Goal: Task Accomplishment & Management: Complete application form

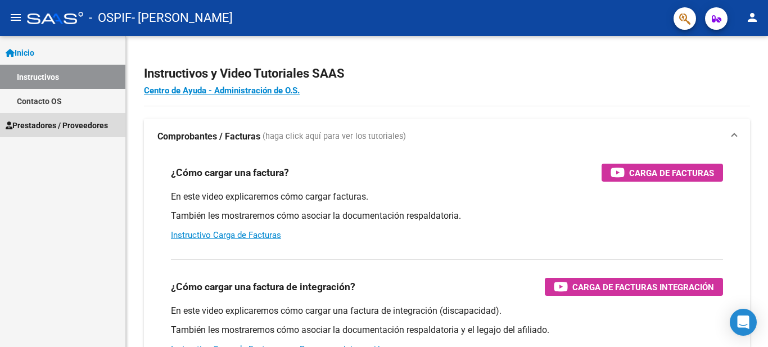
click at [95, 117] on link "Prestadores / Proveedores" at bounding box center [62, 125] width 125 height 24
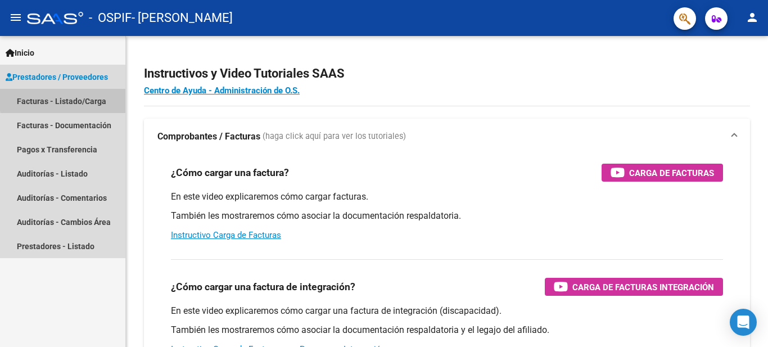
click at [97, 97] on link "Facturas - Listado/Carga" at bounding box center [62, 101] width 125 height 24
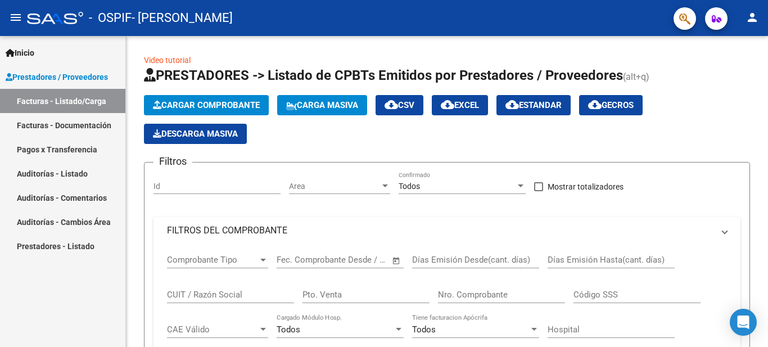
click at [99, 101] on link "Facturas - Listado/Carga" at bounding box center [62, 101] width 125 height 24
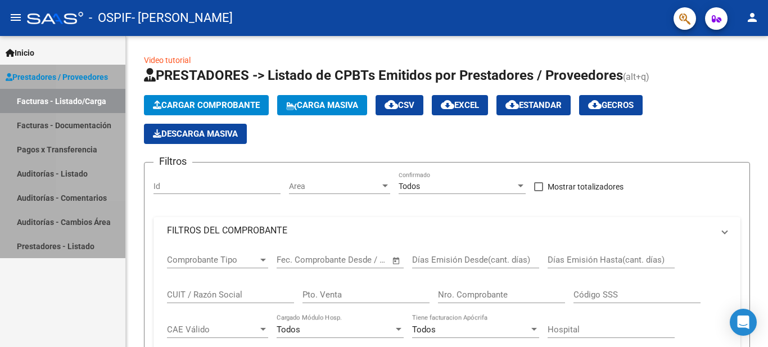
click at [99, 101] on link "Facturas - Listado/Carga" at bounding box center [62, 101] width 125 height 24
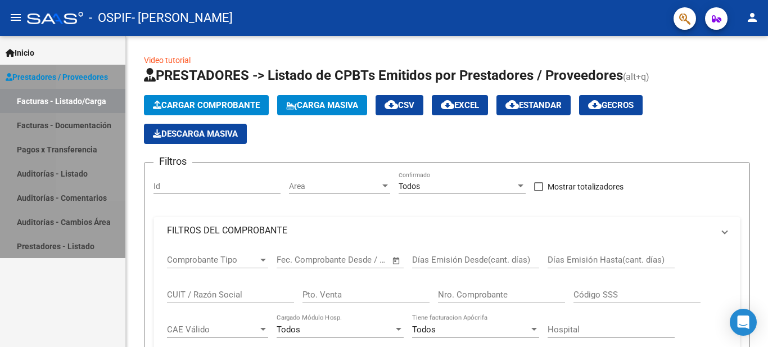
click at [99, 101] on link "Facturas - Listado/Carga" at bounding box center [62, 101] width 125 height 24
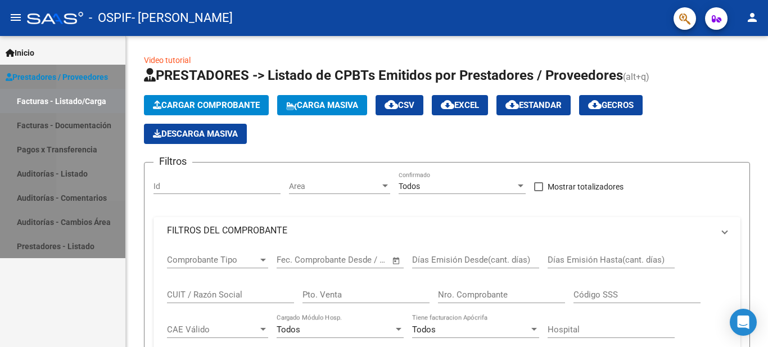
click at [99, 101] on link "Facturas - Listado/Carga" at bounding box center [62, 101] width 125 height 24
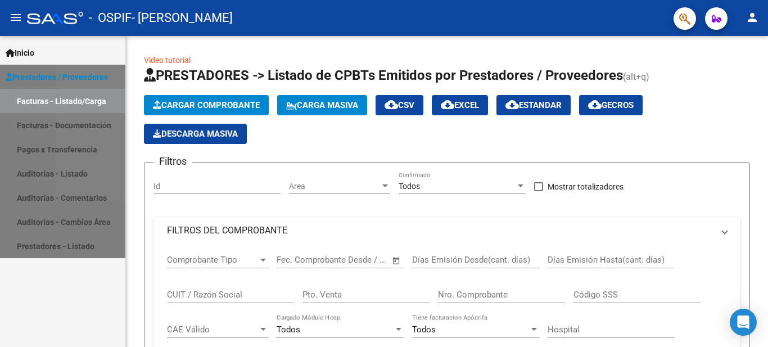
click at [99, 101] on link "Facturas - Listado/Carga" at bounding box center [62, 101] width 125 height 24
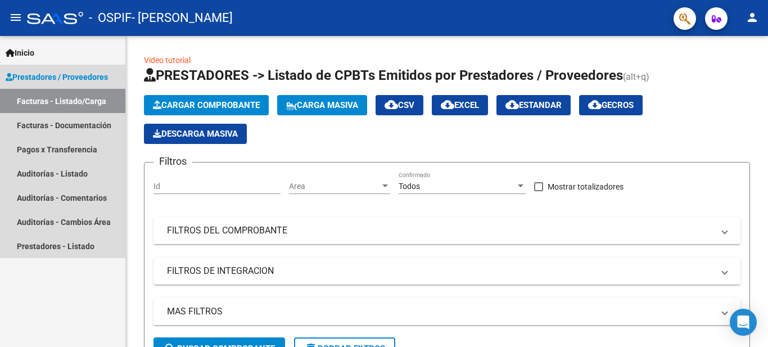
click at [99, 101] on link "Facturas - Listado/Carga" at bounding box center [62, 101] width 125 height 24
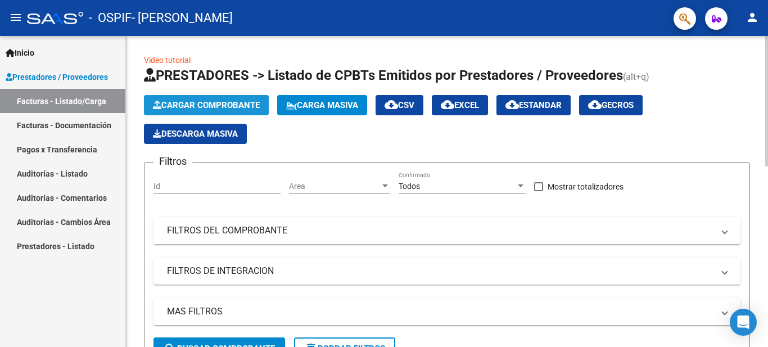
click at [230, 106] on span "Cargar Comprobante" at bounding box center [206, 105] width 107 height 10
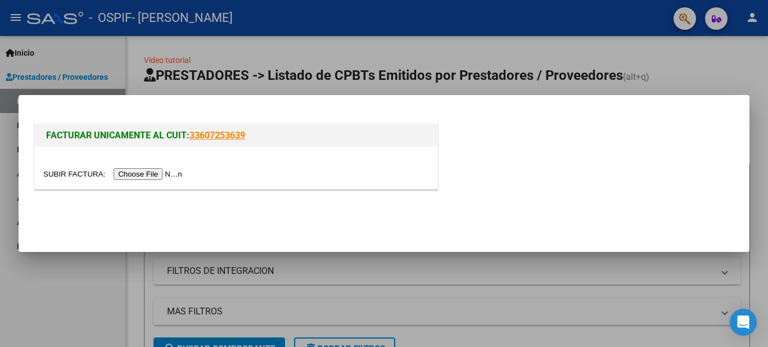
click at [171, 176] on input "file" at bounding box center [114, 174] width 142 height 12
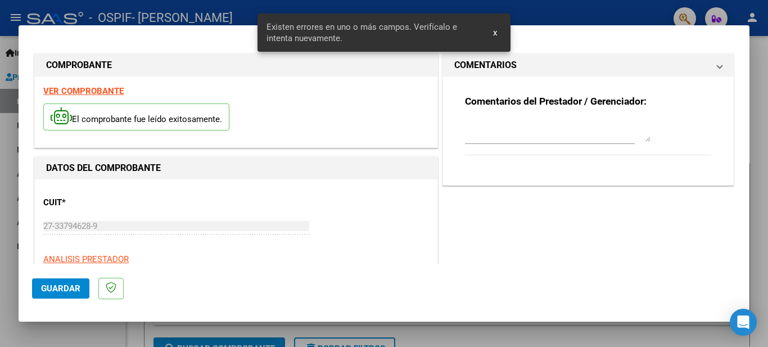
scroll to position [21, 0]
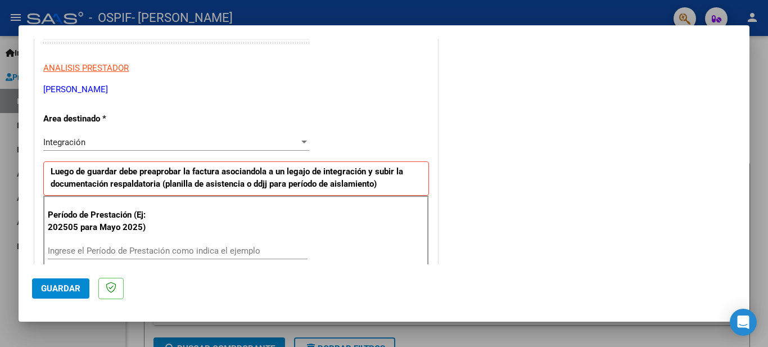
scroll to position [236, 0]
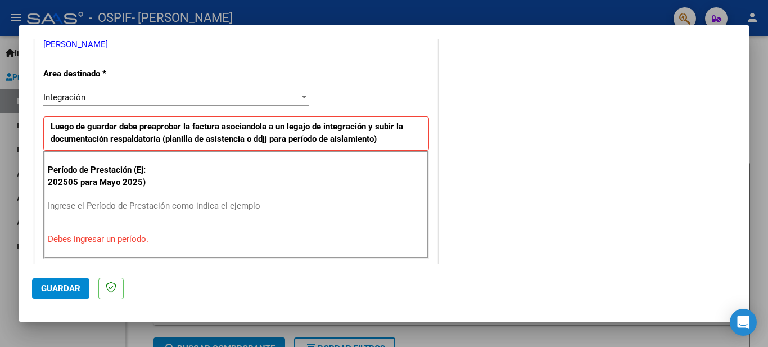
click at [89, 225] on div "Período de Prestación (Ej: 202505 para [DATE]) Ingrese el Período de Prestación…" at bounding box center [236, 205] width 386 height 108
click at [77, 207] on input "Ingrese el Período de Prestación como indica el ejemplo" at bounding box center [178, 206] width 260 height 10
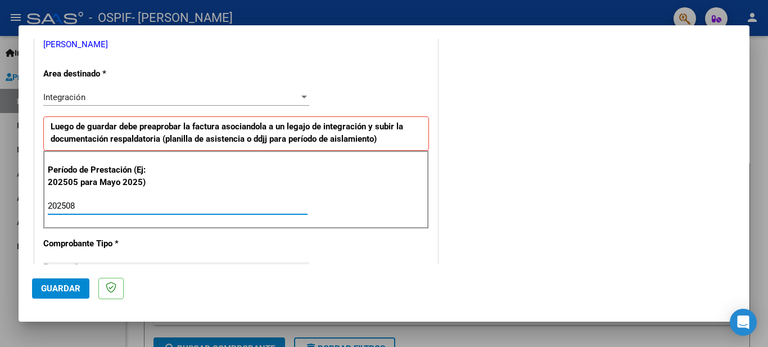
type input "202508"
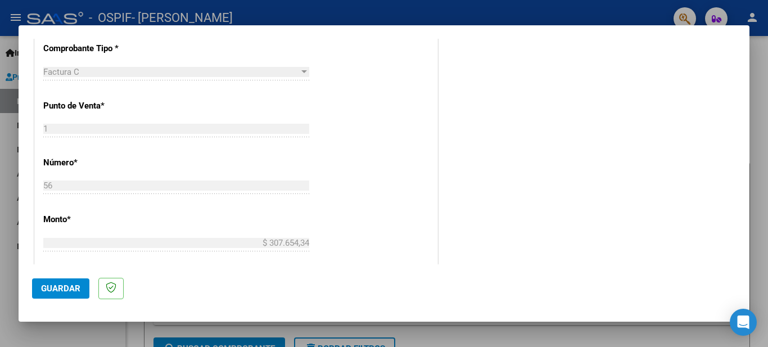
scroll to position [493, 0]
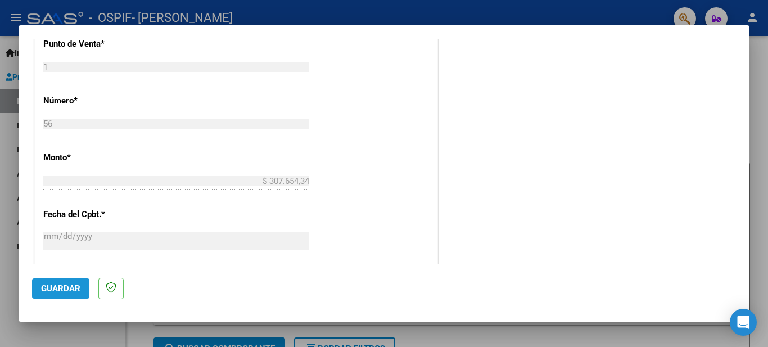
click at [67, 289] on span "Guardar" at bounding box center [60, 288] width 39 height 10
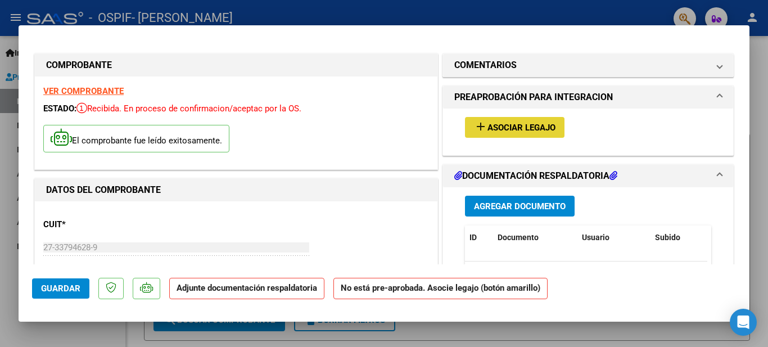
click at [539, 132] on span "Asociar Legajo" at bounding box center [521, 128] width 68 height 10
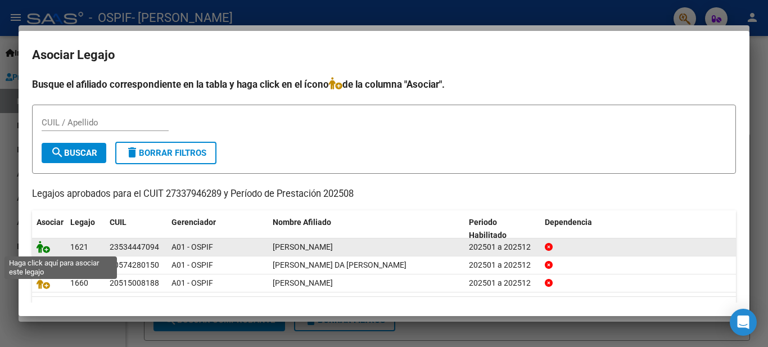
click at [40, 249] on icon at bounding box center [43, 247] width 13 height 12
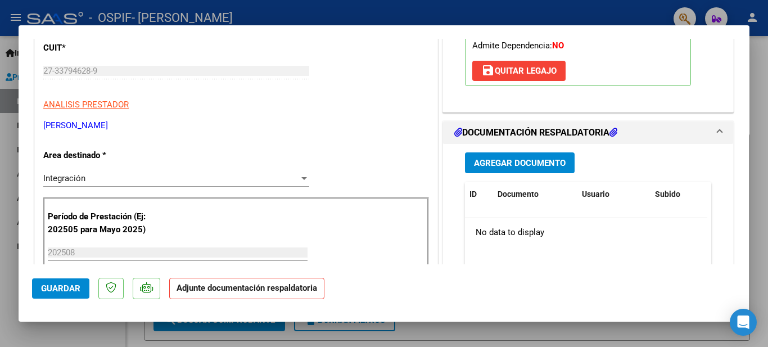
scroll to position [188, 0]
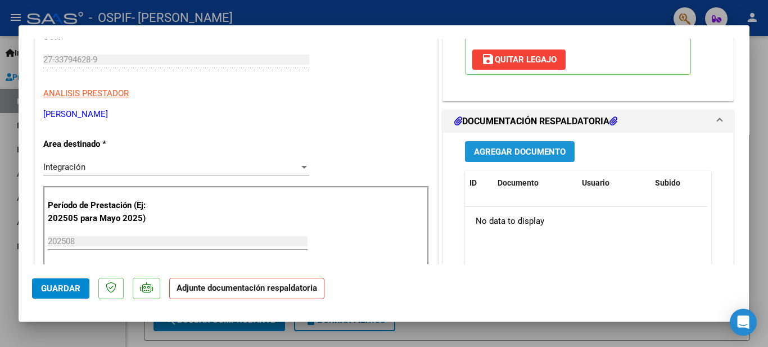
click at [494, 151] on span "Agregar Documento" at bounding box center [520, 152] width 92 height 10
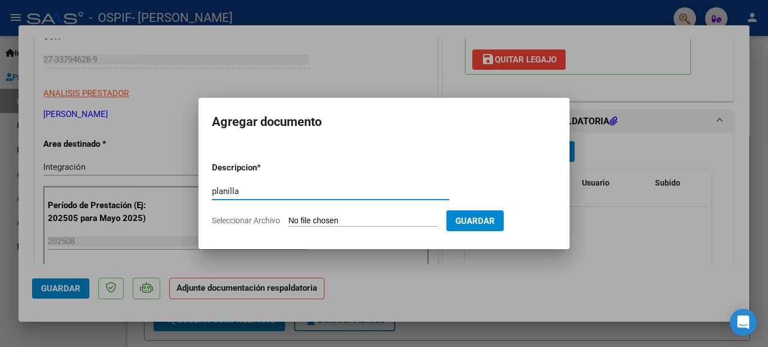
type input "planilla"
click at [380, 221] on input "Seleccionar Archivo" at bounding box center [362, 221] width 149 height 11
type input "C:\fakepath\20250907_224123.jpg"
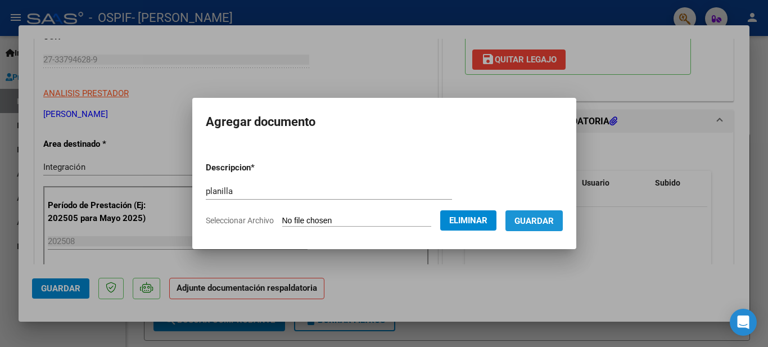
click at [551, 219] on span "Guardar" at bounding box center [533, 221] width 39 height 10
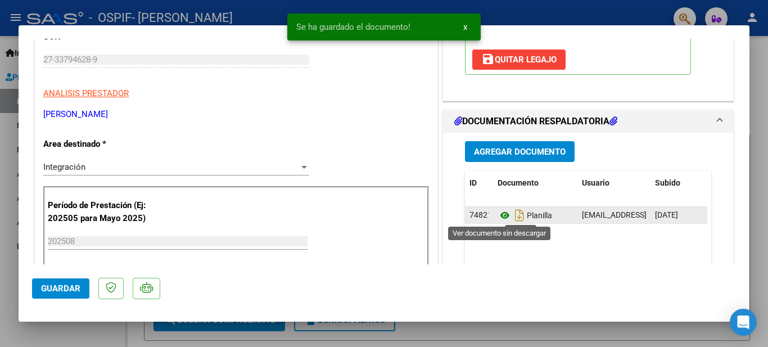
click at [497, 215] on icon at bounding box center [504, 215] width 15 height 13
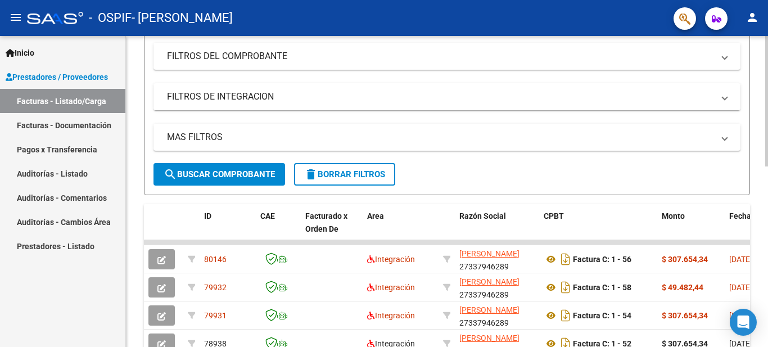
scroll to position [192, 0]
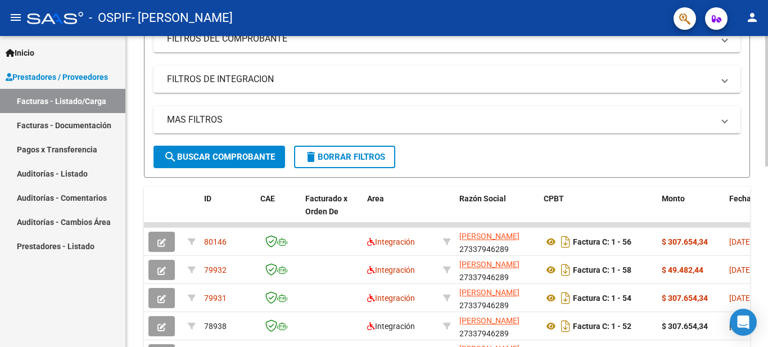
click at [767, 198] on div at bounding box center [766, 183] width 3 height 130
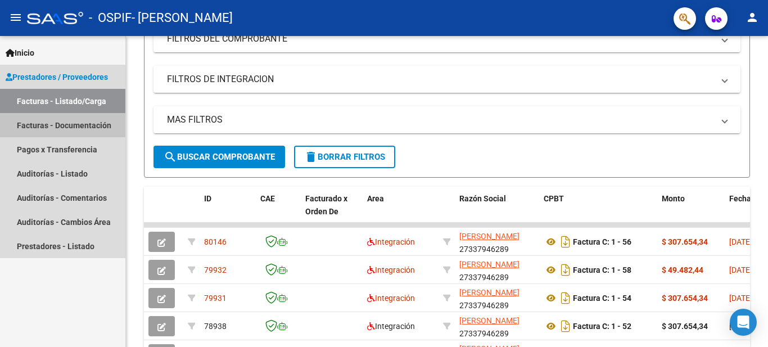
click at [54, 120] on link "Facturas - Documentación" at bounding box center [62, 125] width 125 height 24
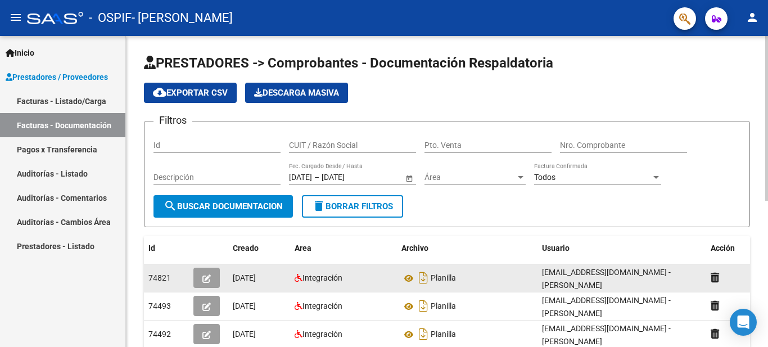
click at [708, 277] on datatable-body-cell at bounding box center [734, 278] width 56 height 28
click at [719, 277] on icon at bounding box center [715, 277] width 8 height 11
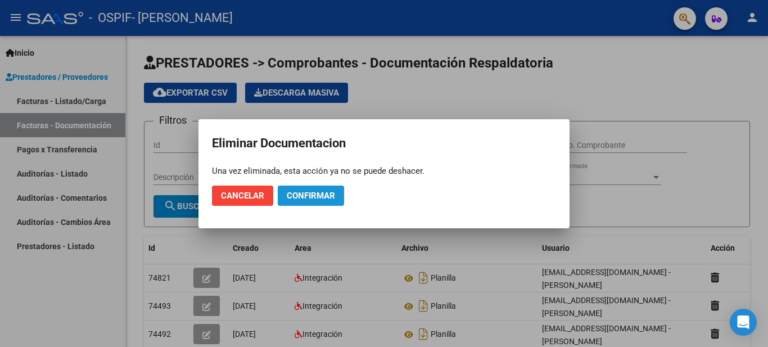
click at [306, 202] on button "Confirmar" at bounding box center [311, 195] width 66 height 20
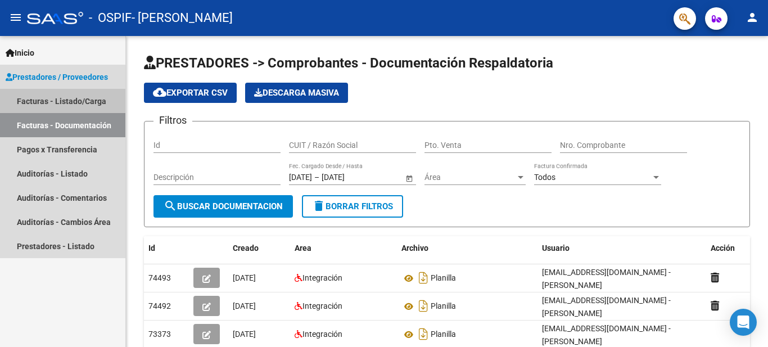
click at [74, 106] on link "Facturas - Listado/Carga" at bounding box center [62, 101] width 125 height 24
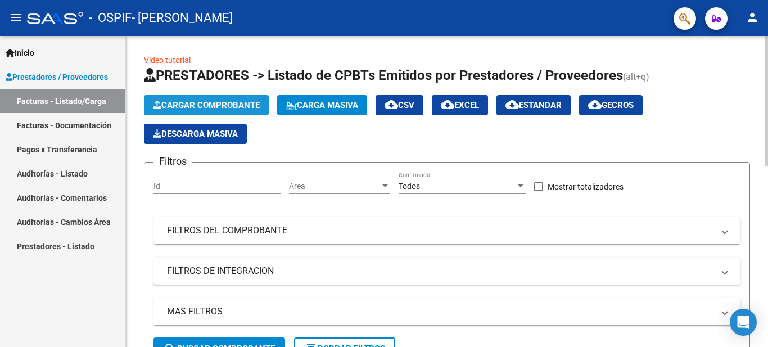
click at [203, 103] on span "Cargar Comprobante" at bounding box center [206, 105] width 107 height 10
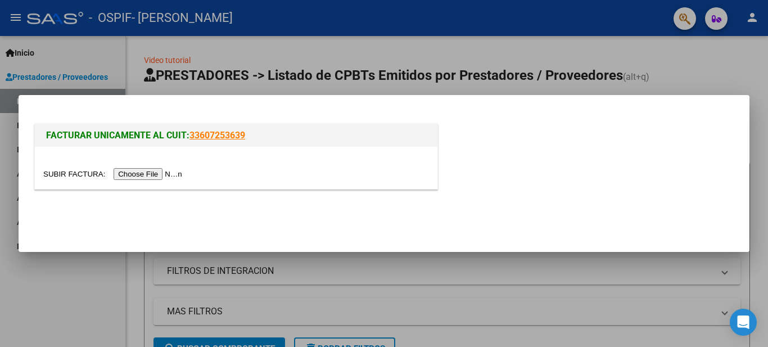
click at [145, 170] on input "file" at bounding box center [114, 174] width 142 height 12
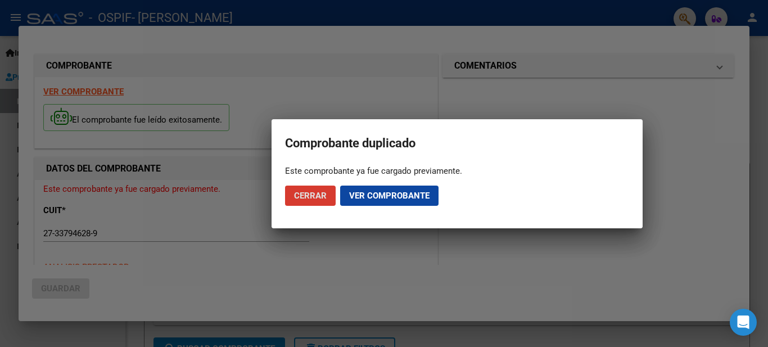
click at [384, 195] on span "Ver comprobante" at bounding box center [389, 196] width 80 height 10
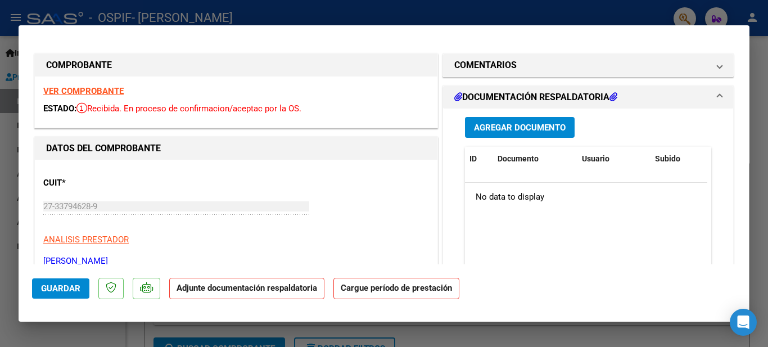
click at [248, 288] on strong "Adjunte documentación respaldatoria" at bounding box center [247, 288] width 141 height 10
click at [286, 290] on strong "Adjunte documentación respaldatoria" at bounding box center [247, 288] width 141 height 10
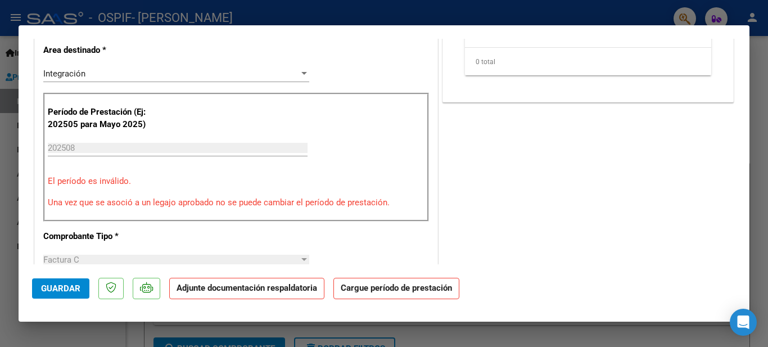
scroll to position [243, 0]
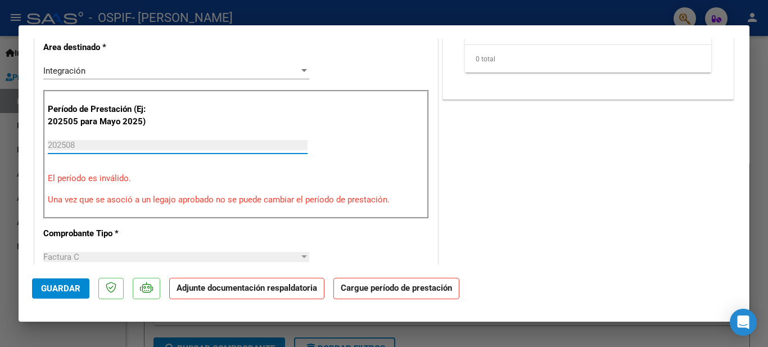
click at [101, 149] on input "202508" at bounding box center [178, 145] width 260 height 10
click at [96, 145] on input "202508" at bounding box center [178, 145] width 260 height 10
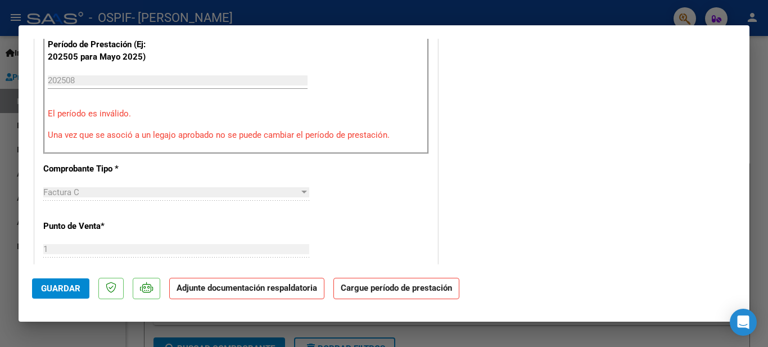
scroll to position [291, 0]
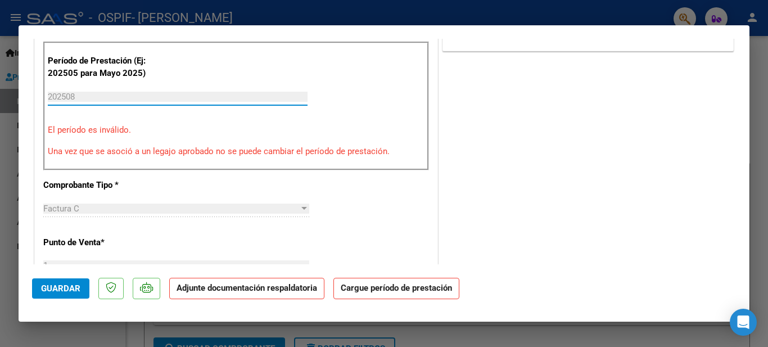
click at [89, 101] on input "202508" at bounding box center [178, 97] width 260 height 10
click at [83, 96] on input "202508" at bounding box center [178, 97] width 260 height 10
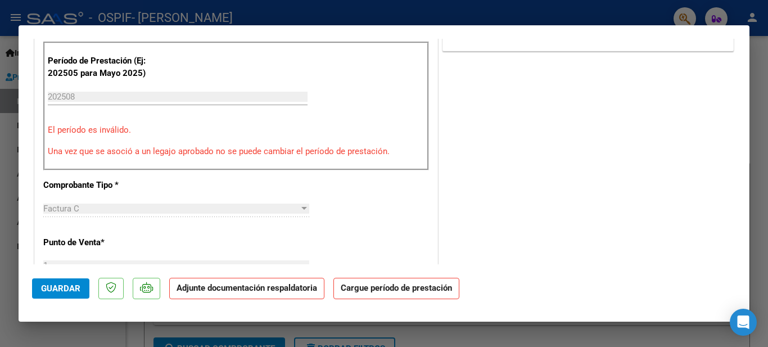
drag, startPoint x: 743, startPoint y: 129, endPoint x: 454, endPoint y: 164, distance: 291.5
click at [454, 164] on div "COMENTARIOS Comentarios del Prestador / Gerenciador: DOCUMENTACIÓN RESPALDATORI…" at bounding box center [588, 247] width 296 height 974
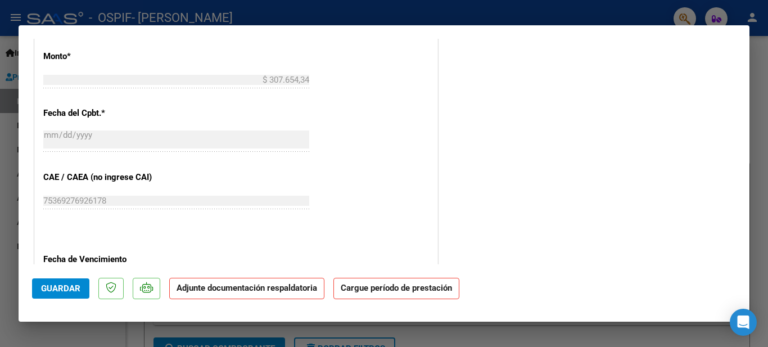
scroll to position [594, 0]
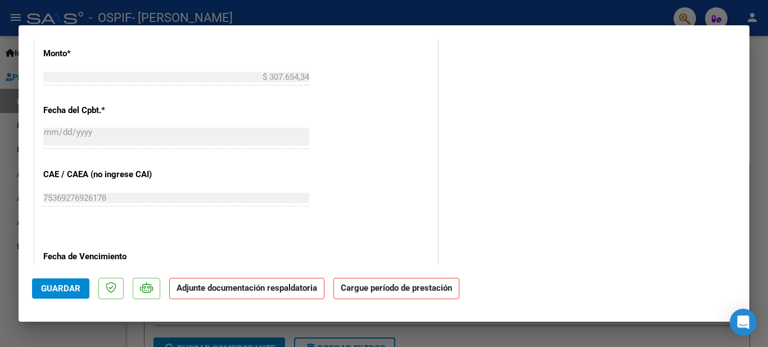
click at [381, 291] on strong "Cargue período de prestación" at bounding box center [396, 289] width 126 height 22
click at [426, 290] on strong "Cargue período de prestación" at bounding box center [396, 289] width 126 height 22
click at [385, 291] on strong "Cargue período de prestación" at bounding box center [396, 289] width 126 height 22
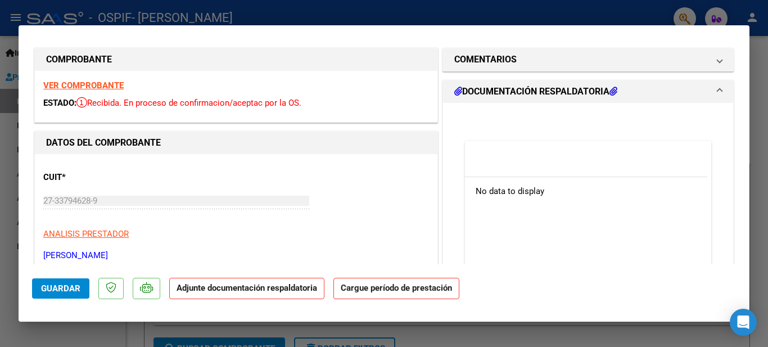
scroll to position [0, 0]
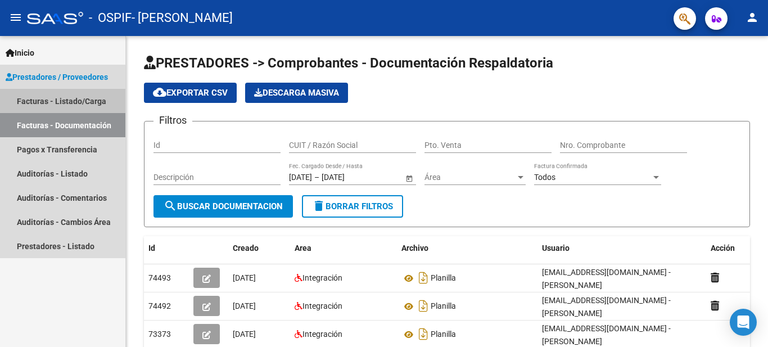
click at [79, 101] on link "Facturas - Listado/Carga" at bounding box center [62, 101] width 125 height 24
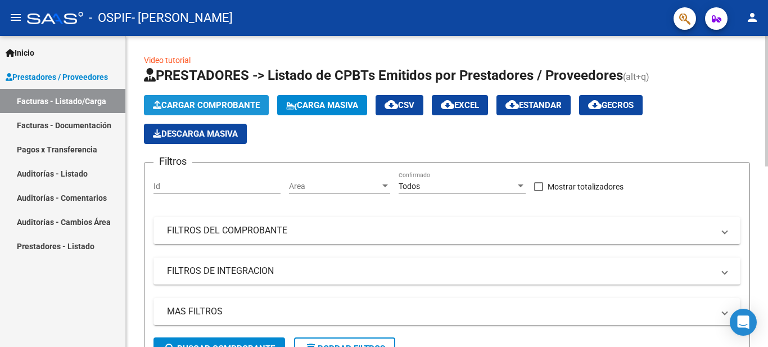
click at [216, 98] on button "Cargar Comprobante" at bounding box center [206, 105] width 125 height 20
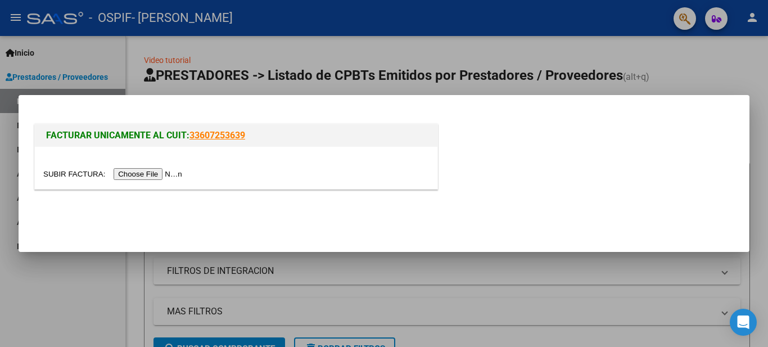
click at [165, 178] on input "file" at bounding box center [114, 174] width 142 height 12
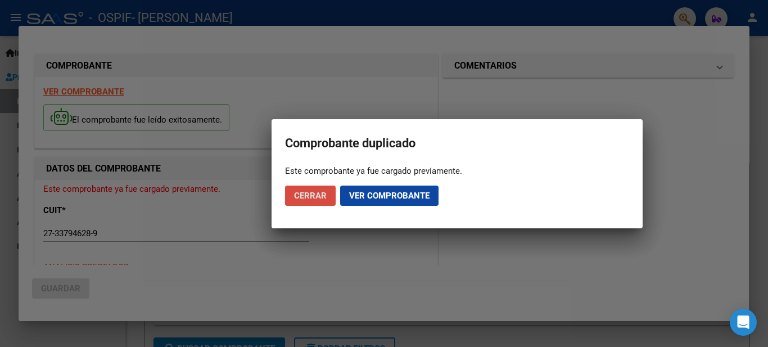
click at [304, 192] on span "Cerrar" at bounding box center [310, 196] width 33 height 10
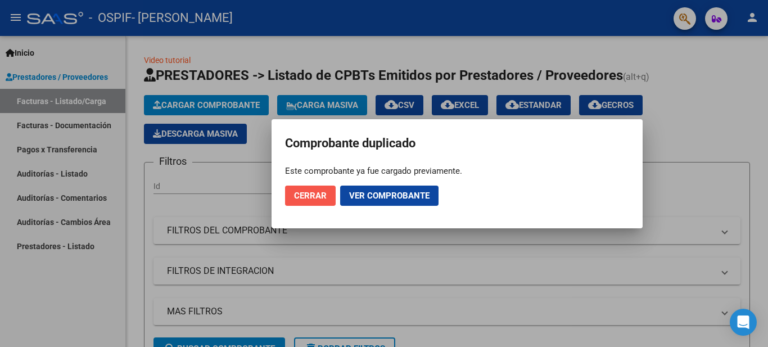
click at [304, 192] on span "Cerrar" at bounding box center [310, 196] width 33 height 10
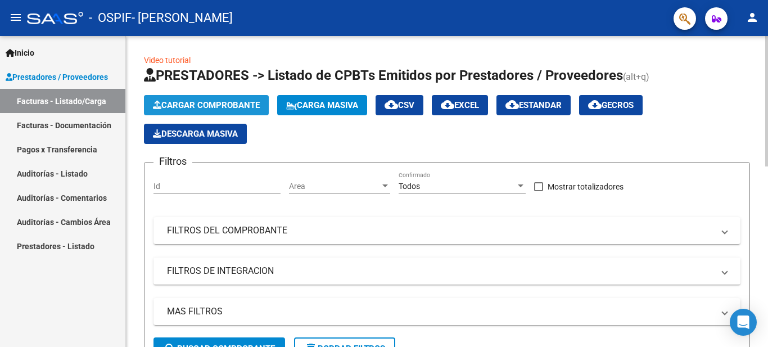
click at [211, 106] on span "Cargar Comprobante" at bounding box center [206, 105] width 107 height 10
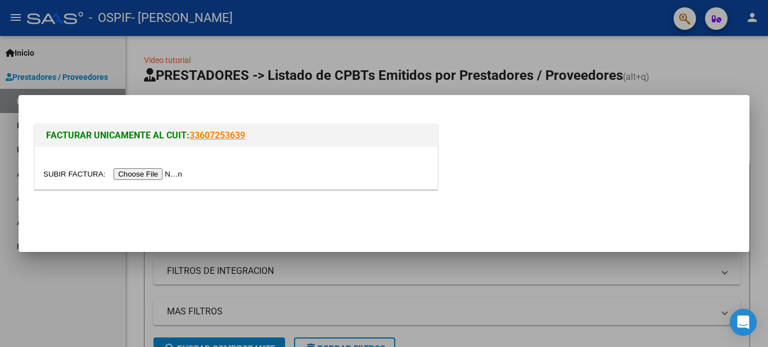
click at [166, 174] on input "file" at bounding box center [114, 174] width 142 height 12
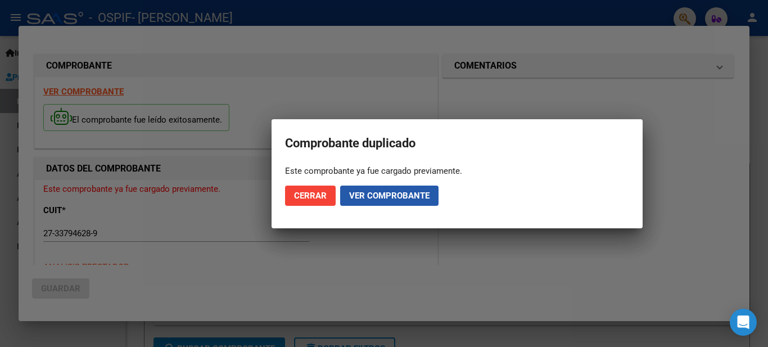
click at [369, 192] on span "Ver comprobante" at bounding box center [389, 196] width 80 height 10
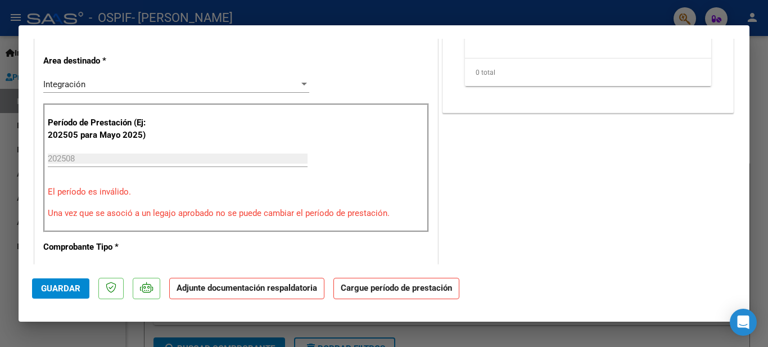
scroll to position [251, 0]
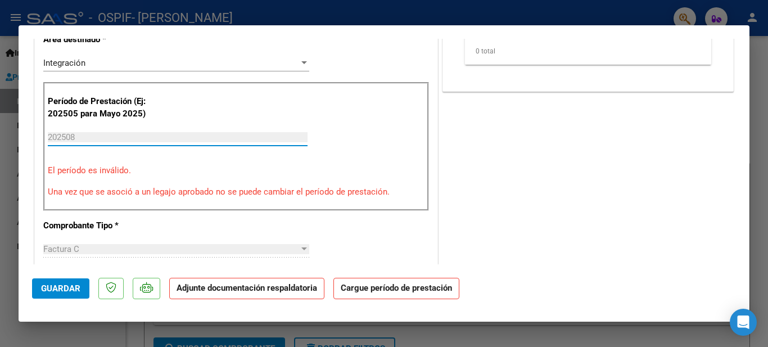
click at [171, 139] on input "202508" at bounding box center [178, 137] width 260 height 10
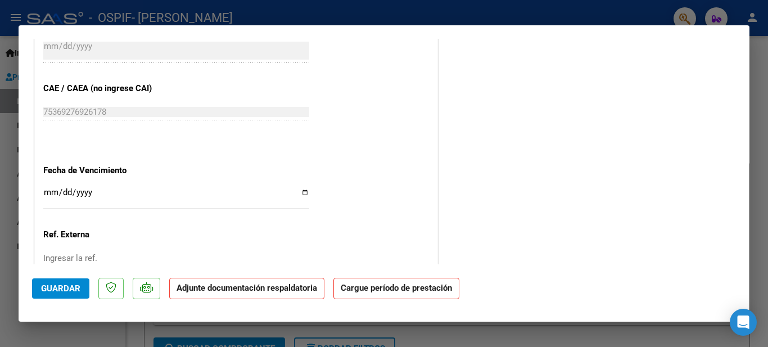
scroll to position [761, 0]
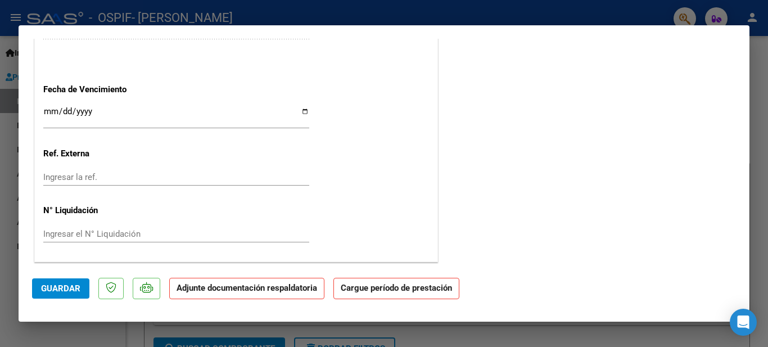
click at [223, 293] on p "Adjunte documentación respaldatoria" at bounding box center [246, 289] width 155 height 22
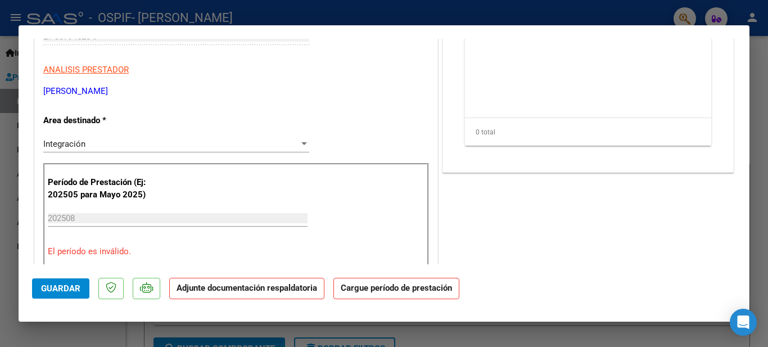
scroll to position [0, 0]
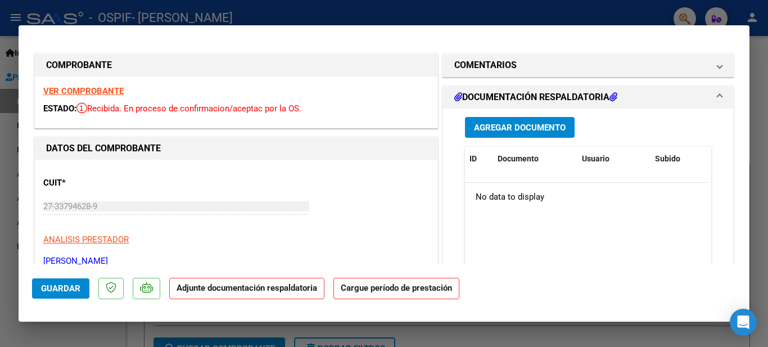
click at [505, 121] on button "Agregar Documento" at bounding box center [520, 127] width 110 height 21
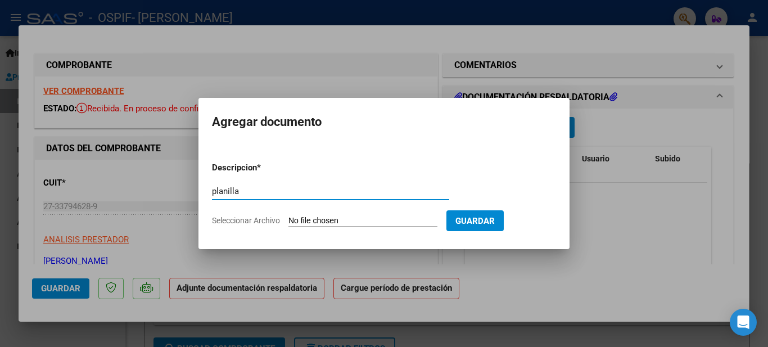
type input "planilla"
click at [381, 219] on input "Seleccionar Archivo" at bounding box center [362, 221] width 149 height 11
type input "C:\fakepath\20250909_235133.jpg"
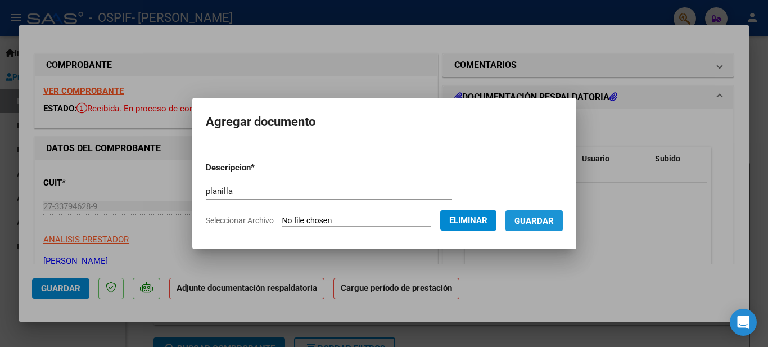
click at [546, 223] on span "Guardar" at bounding box center [533, 221] width 39 height 10
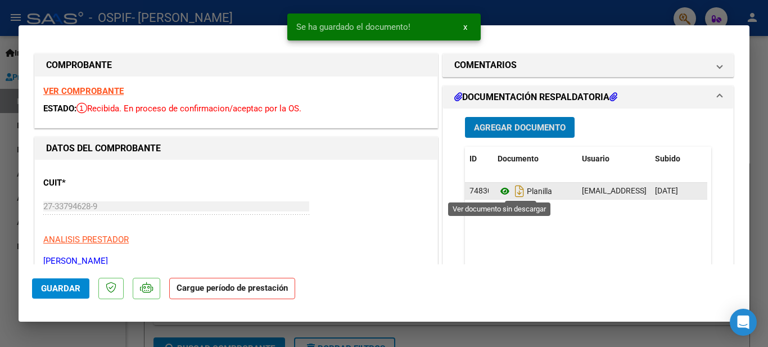
click at [501, 191] on icon at bounding box center [504, 190] width 15 height 13
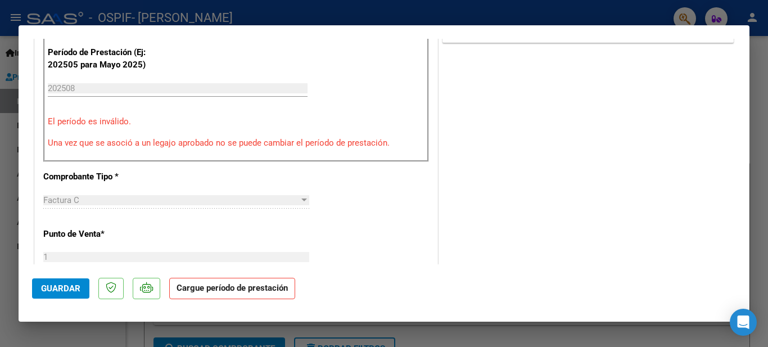
scroll to position [280, 0]
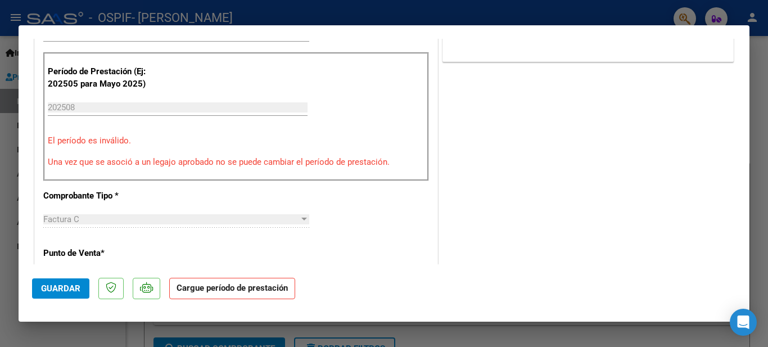
click at [239, 288] on strong "Cargue período de prestación" at bounding box center [232, 289] width 126 height 22
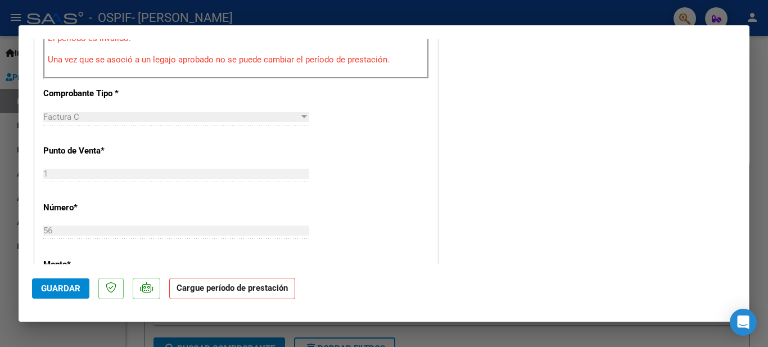
scroll to position [761, 0]
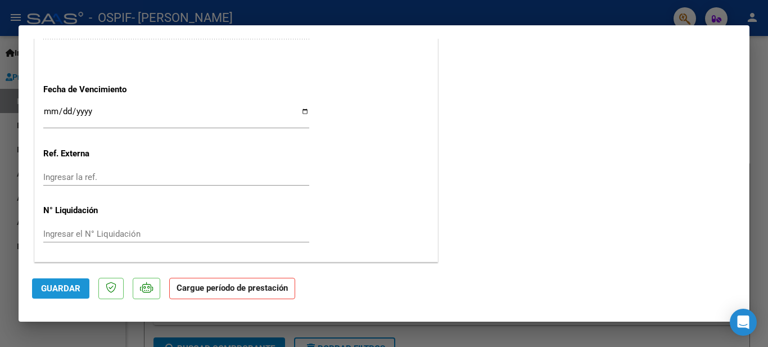
click at [68, 291] on span "Guardar" at bounding box center [60, 288] width 39 height 10
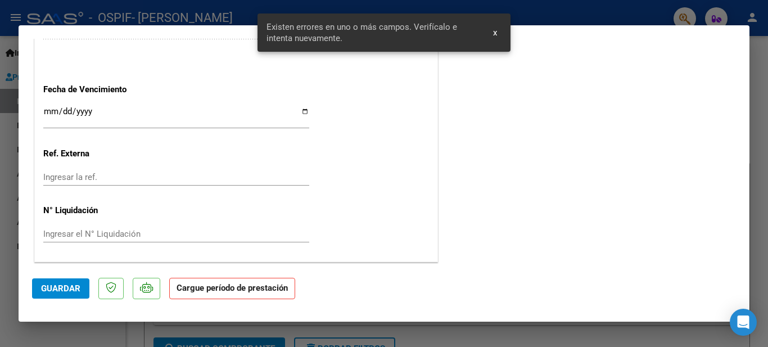
scroll to position [225, 0]
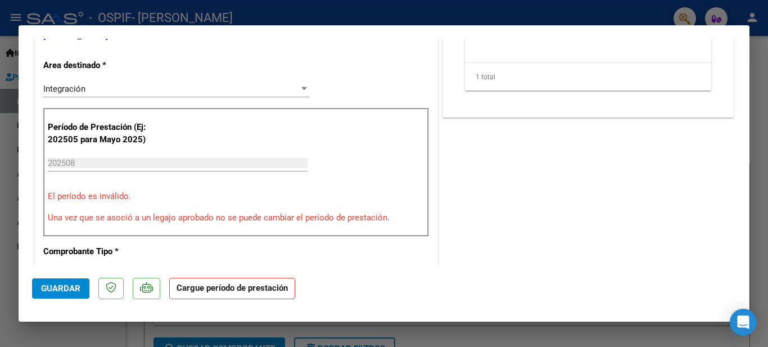
click at [219, 290] on strong "Cargue período de prestación" at bounding box center [232, 289] width 126 height 22
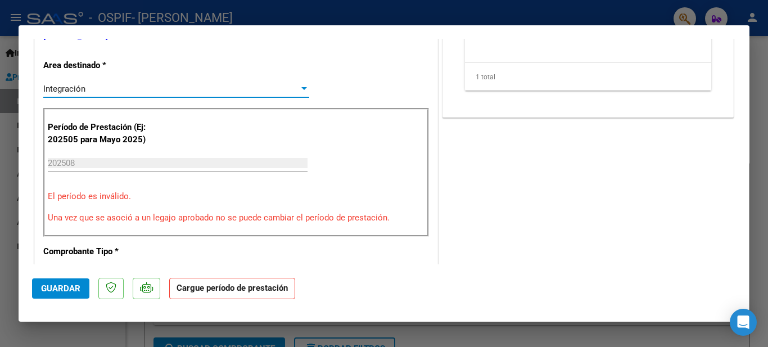
click at [301, 88] on div at bounding box center [304, 88] width 6 height 3
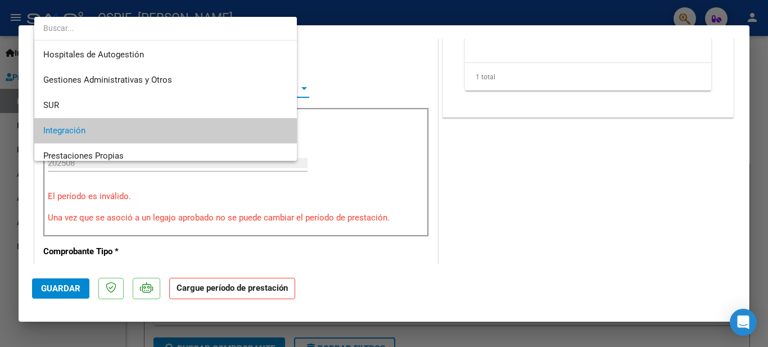
scroll to position [42, 0]
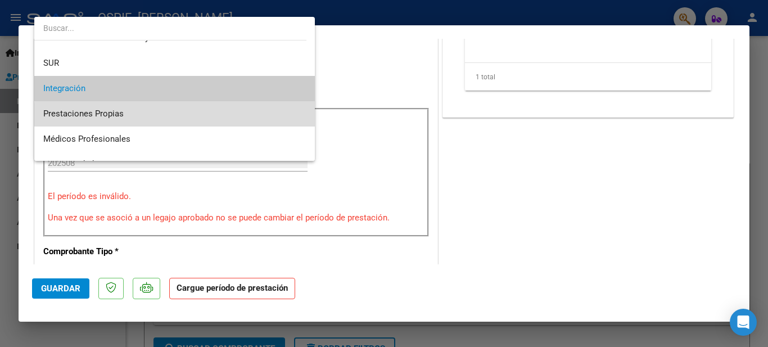
click at [184, 121] on span "Prestaciones Propias" at bounding box center [174, 113] width 263 height 25
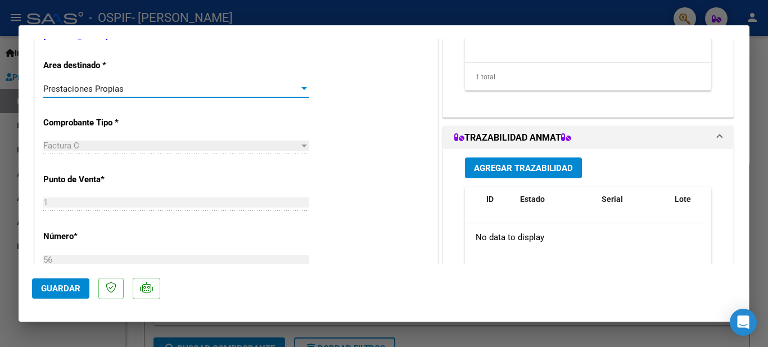
click at [304, 87] on div at bounding box center [304, 88] width 10 height 9
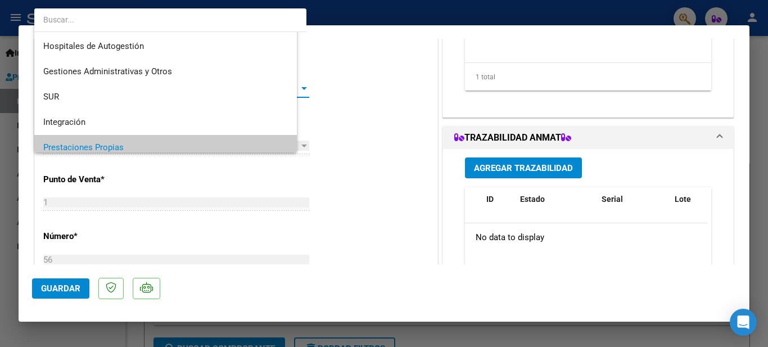
scroll to position [58, 0]
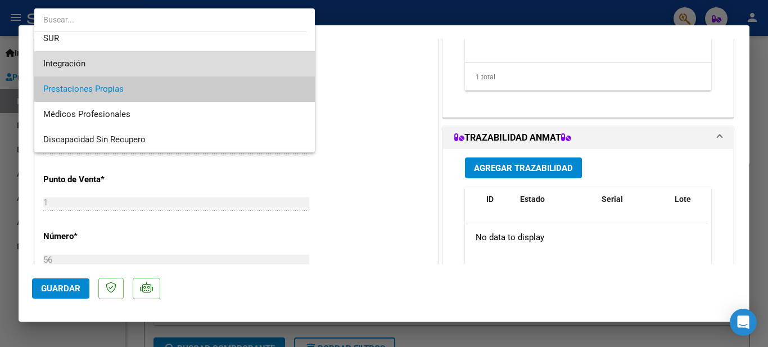
click at [191, 65] on span "Integración" at bounding box center [174, 63] width 263 height 25
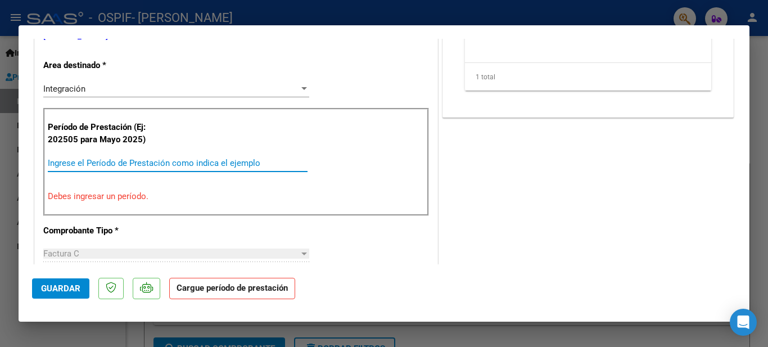
click at [82, 161] on input "Ingrese el Período de Prestación como indica el ejemplo" at bounding box center [178, 163] width 260 height 10
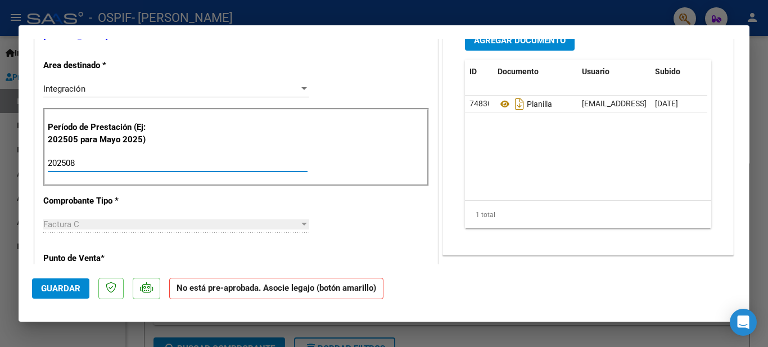
type input "202508"
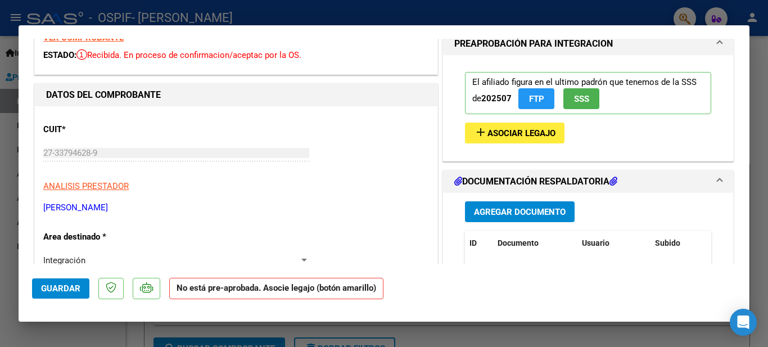
scroll to position [0, 0]
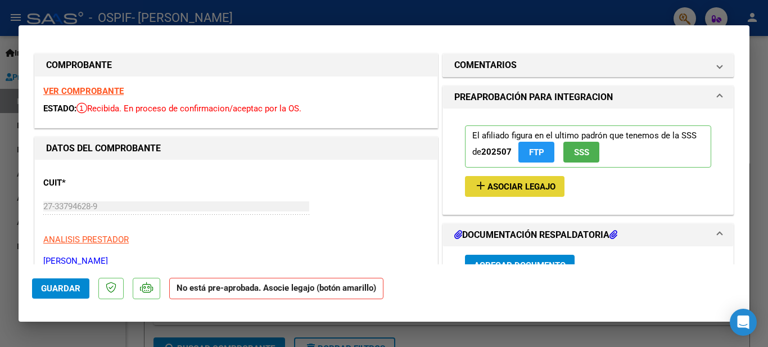
click at [498, 186] on span "Asociar Legajo" at bounding box center [521, 187] width 68 height 10
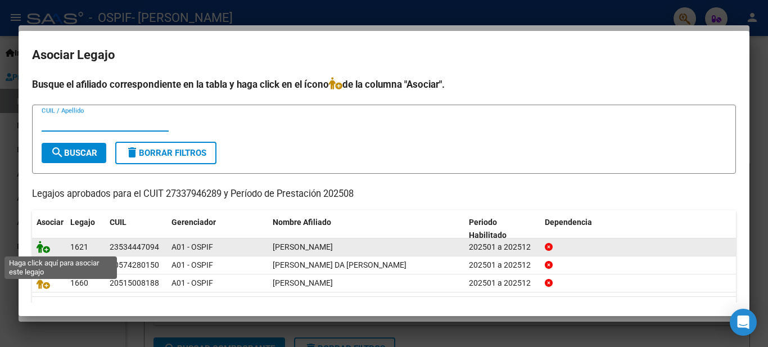
click at [38, 247] on icon at bounding box center [43, 247] width 13 height 12
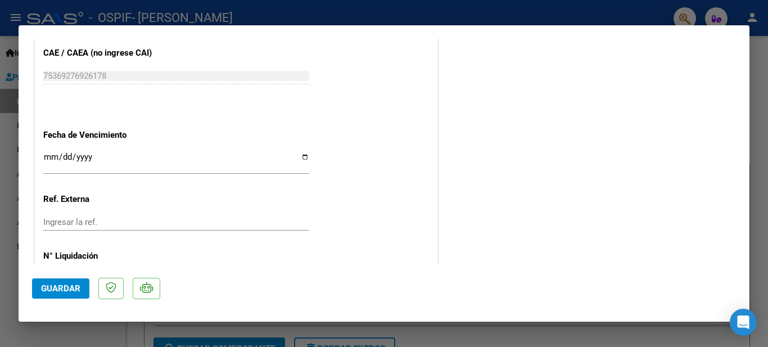
scroll to position [739, 0]
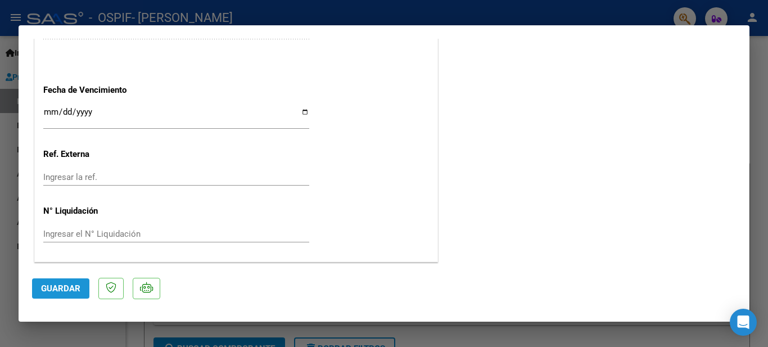
click at [65, 284] on span "Guardar" at bounding box center [60, 288] width 39 height 10
click at [444, 339] on div at bounding box center [384, 173] width 768 height 347
type input "$ 0,00"
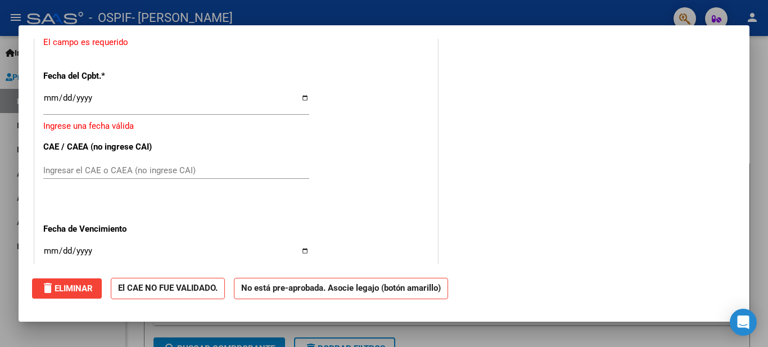
scroll to position [0, 0]
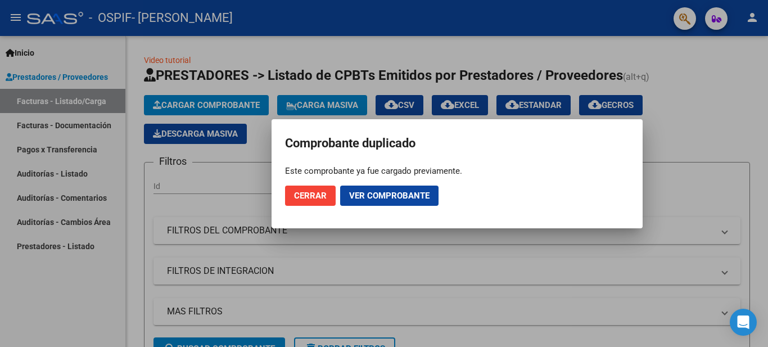
click at [310, 198] on span "Cerrar" at bounding box center [310, 196] width 33 height 10
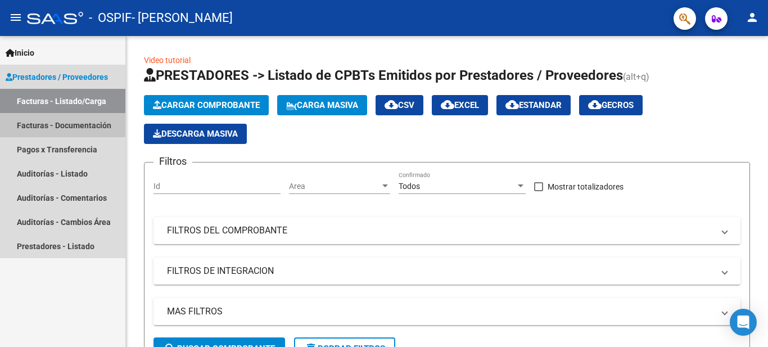
click at [85, 126] on link "Facturas - Documentación" at bounding box center [62, 125] width 125 height 24
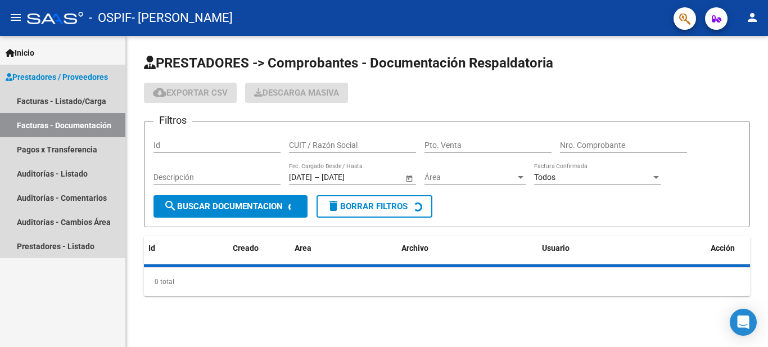
click at [85, 126] on link "Facturas - Documentación" at bounding box center [62, 125] width 125 height 24
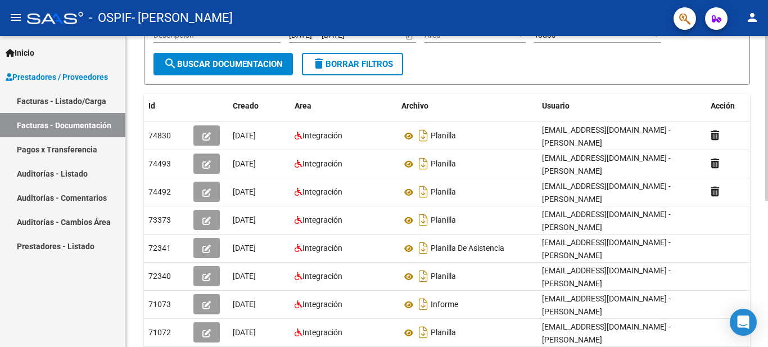
scroll to position [146, 0]
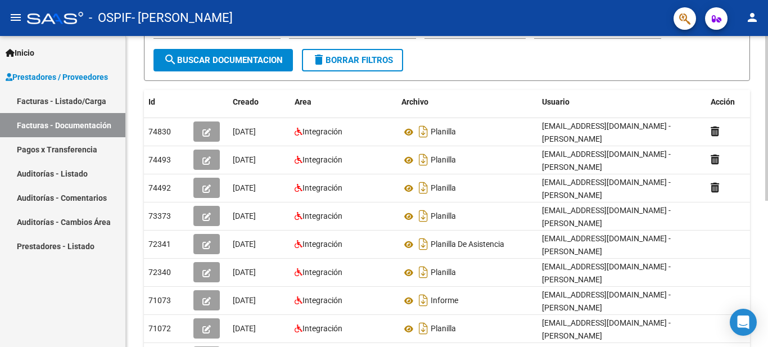
click at [757, 165] on div "PRESTADORES -> Comprobantes - Documentación Respaldatoria cloud_download Export…" at bounding box center [448, 178] width 645 height 577
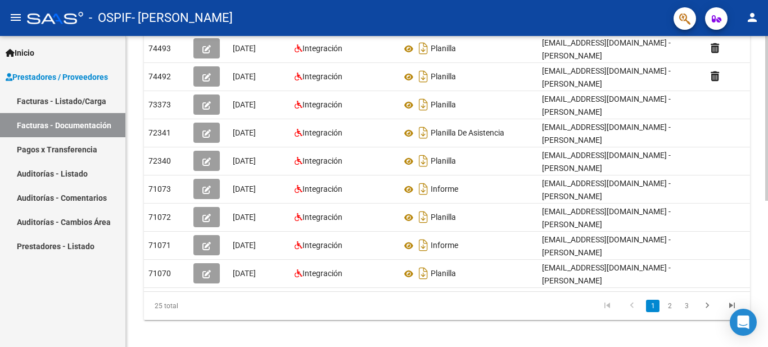
scroll to position [275, 0]
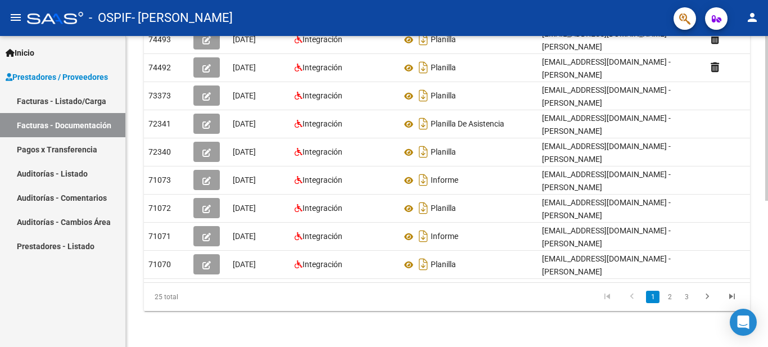
click at [733, 294] on div "PRESTADORES -> Comprobantes - Documentación Respaldatoria cloud_download Export…" at bounding box center [448, 58] width 645 height 577
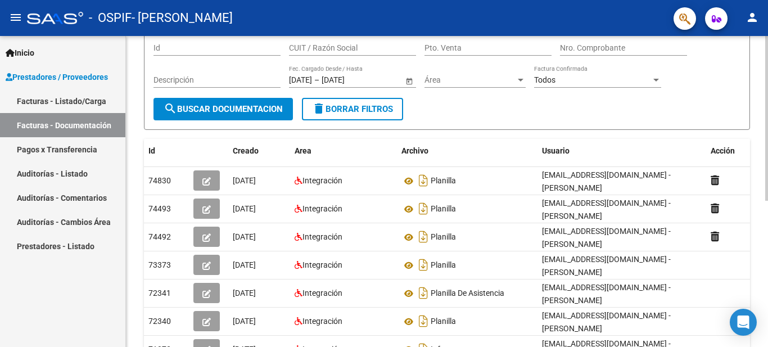
scroll to position [96, 0]
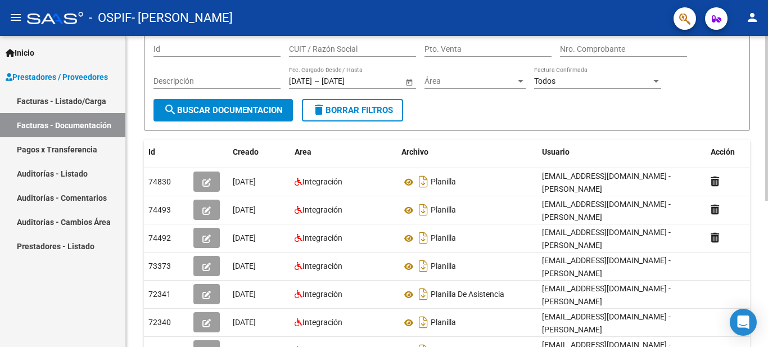
click at [762, 129] on div "PRESTADORES -> Comprobantes - Documentación Respaldatoria cloud_download Export…" at bounding box center [448, 228] width 645 height 577
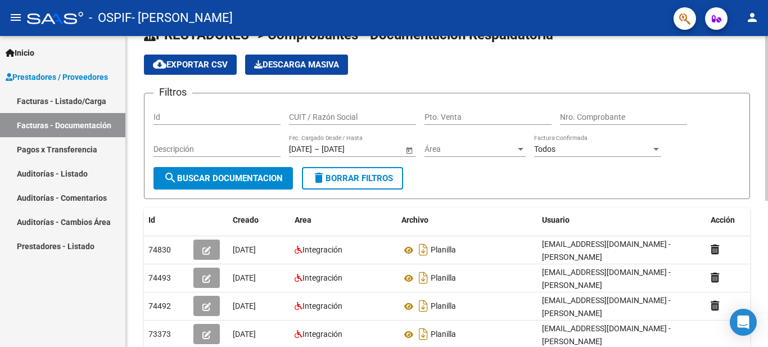
scroll to position [0, 0]
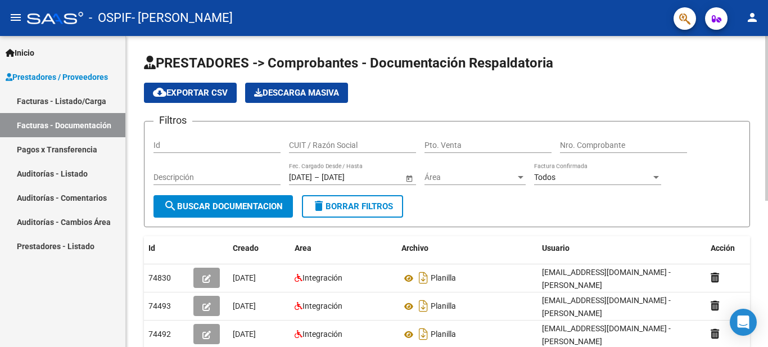
click at [767, 41] on div at bounding box center [766, 118] width 3 height 165
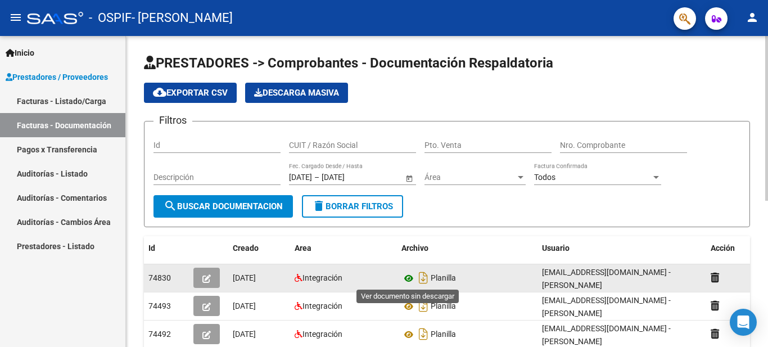
click at [409, 280] on icon at bounding box center [408, 278] width 15 height 13
